Goal: Task Accomplishment & Management: Use online tool/utility

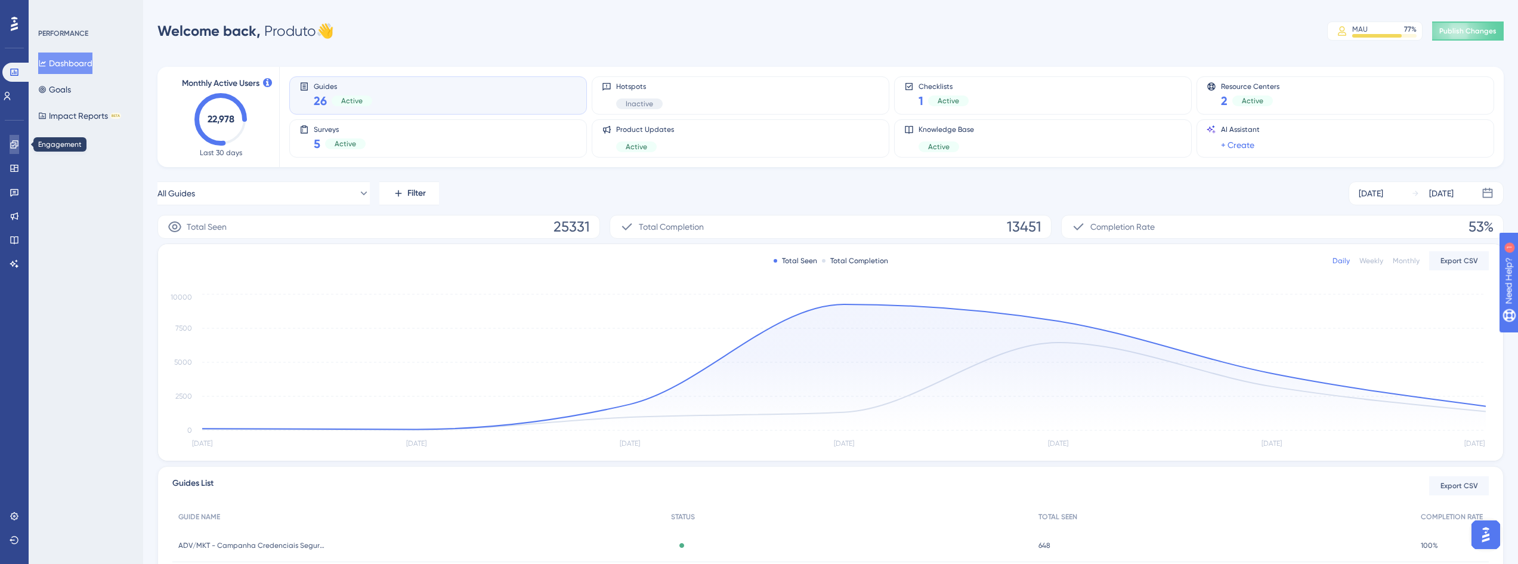
click at [12, 152] on link at bounding box center [15, 144] width 10 height 19
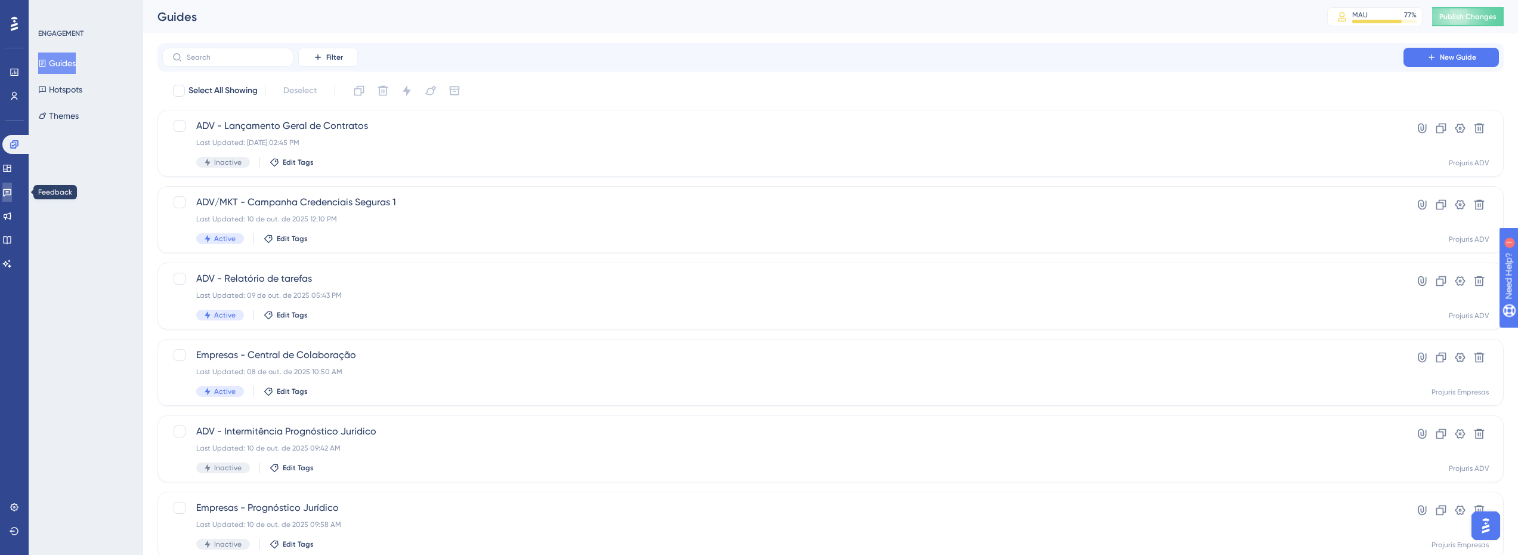
click at [8, 196] on link at bounding box center [7, 192] width 10 height 19
click at [491, 400] on div "Satisfação - Cadastro de processos via CNJ Last Updated: 03 de out. de 2025 03:…" at bounding box center [830, 372] width 1346 height 67
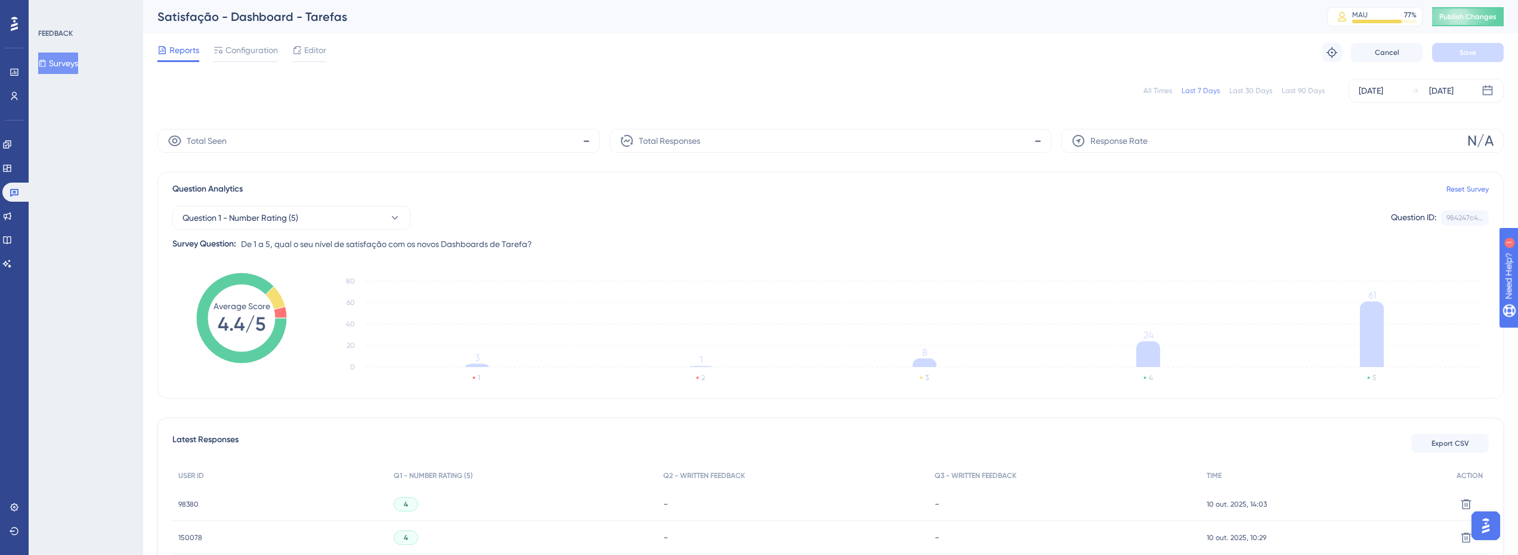
click at [438, 58] on div "Reports Configuration Editor Troubleshoot Cancel Save" at bounding box center [830, 52] width 1346 height 38
